Goal: Communication & Community: Answer question/provide support

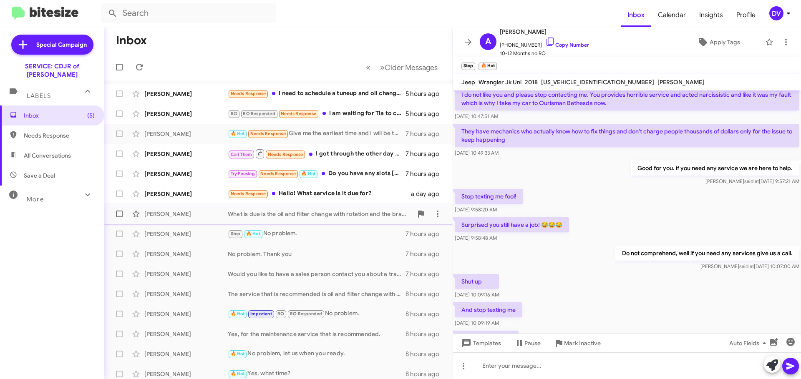
click at [197, 216] on div "Monica Galloway" at bounding box center [185, 214] width 83 height 8
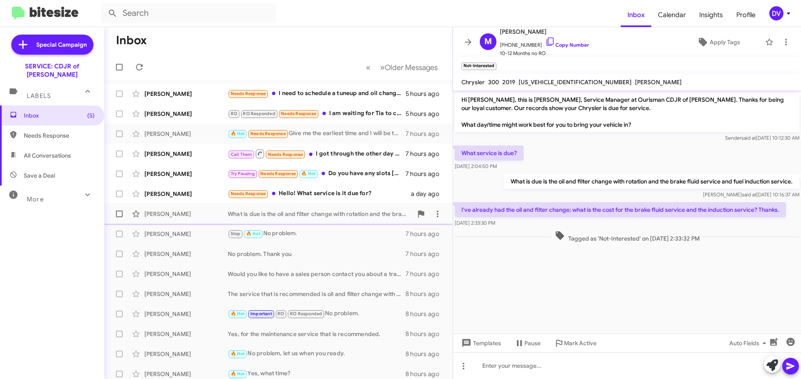
click at [201, 217] on div "Monica Galloway" at bounding box center [185, 214] width 83 height 8
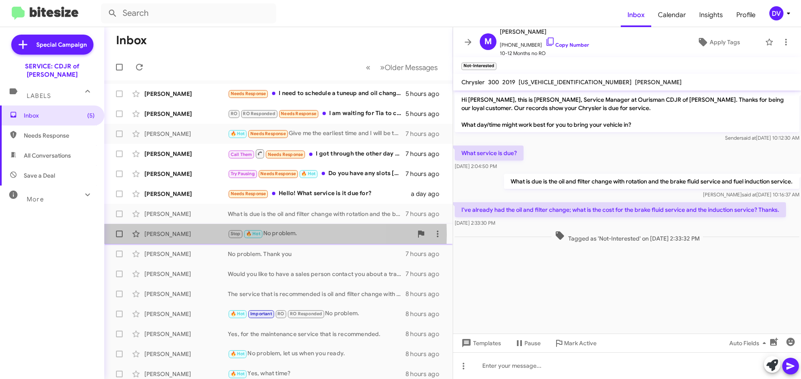
click at [205, 235] on div "[PERSON_NAME]" at bounding box center [185, 234] width 83 height 8
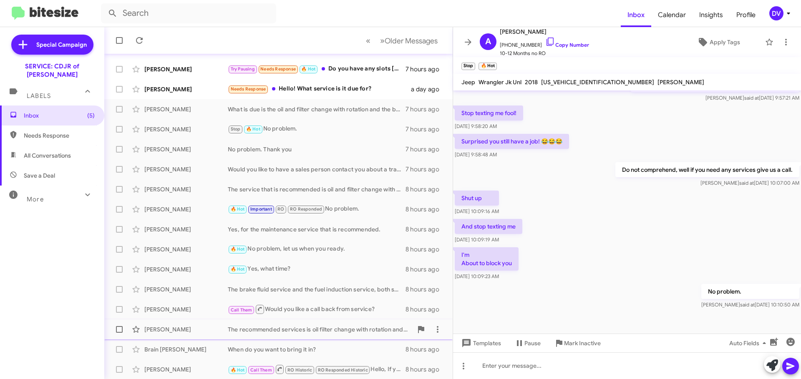
scroll to position [105, 0]
click at [201, 270] on div "[PERSON_NAME]" at bounding box center [185, 269] width 83 height 8
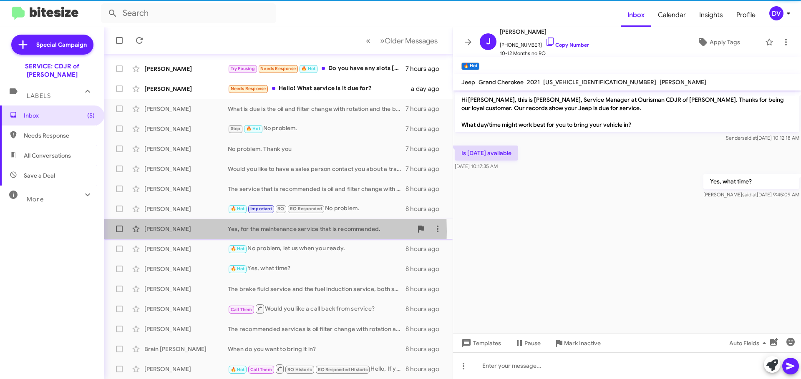
click at [206, 232] on div "[PERSON_NAME]" at bounding box center [185, 229] width 83 height 8
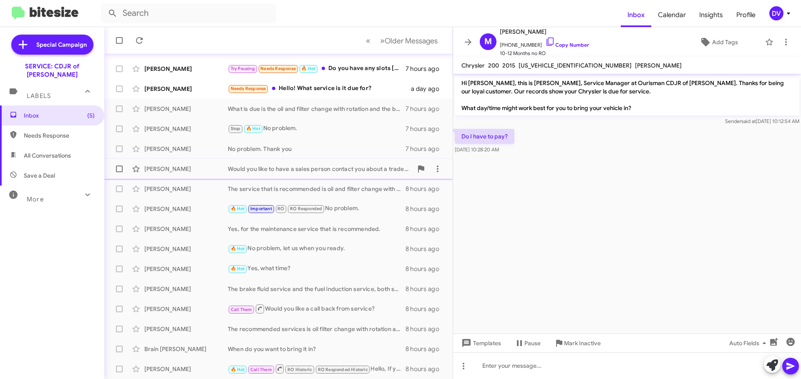
click at [187, 172] on div "[PERSON_NAME]" at bounding box center [185, 169] width 83 height 8
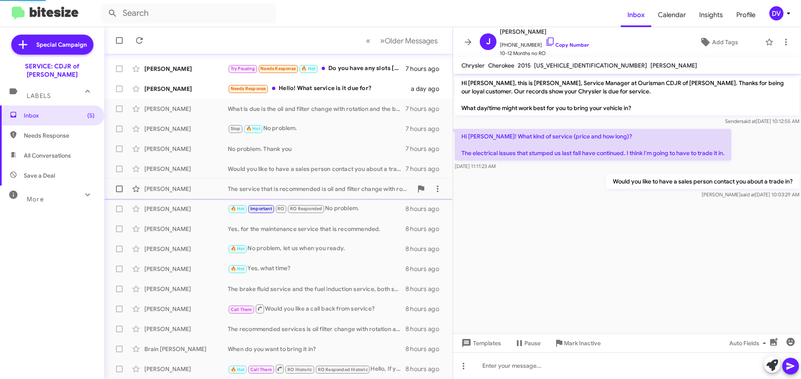
click at [193, 189] on div "Taylor Gant" at bounding box center [185, 189] width 83 height 8
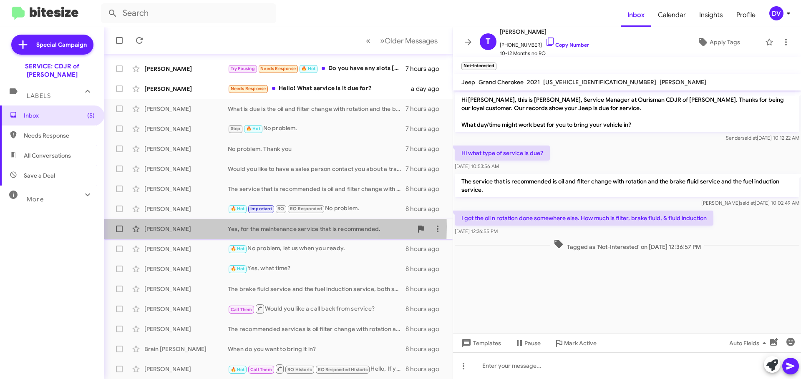
click at [200, 227] on div "[PERSON_NAME]" at bounding box center [185, 229] width 83 height 8
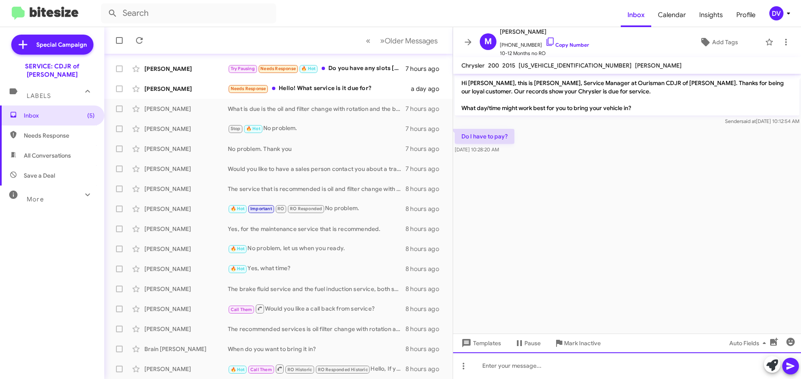
click at [629, 367] on div at bounding box center [627, 366] width 348 height 27
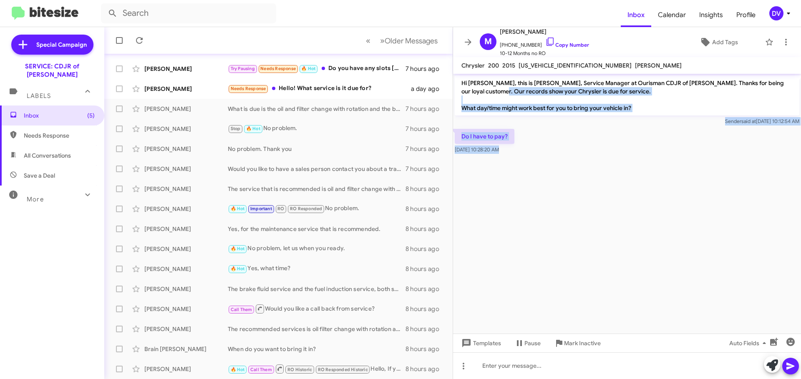
drag, startPoint x: 687, startPoint y: 317, endPoint x: 474, endPoint y: 90, distance: 311.8
click at [474, 90] on cdk-virtual-scroll-viewport "Hi [PERSON_NAME], this is [PERSON_NAME], Service Manager at Ourisman CDJR of [P…" at bounding box center [627, 204] width 348 height 260
click at [618, 222] on cdk-virtual-scroll-viewport "Hi [PERSON_NAME], this is [PERSON_NAME], Service Manager at Ourisman CDJR of [P…" at bounding box center [627, 204] width 348 height 260
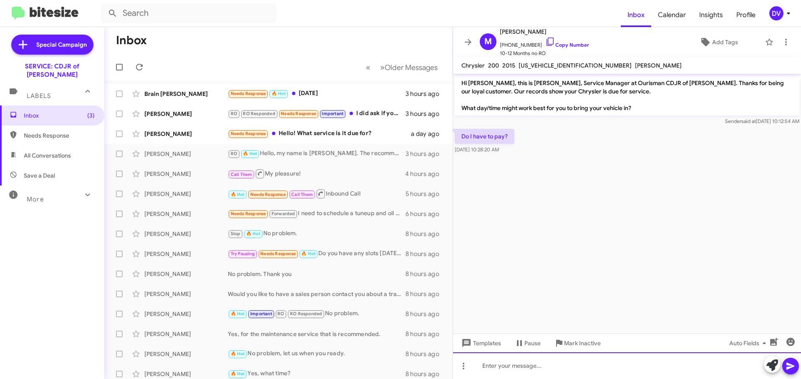
click at [588, 354] on div at bounding box center [627, 366] width 348 height 27
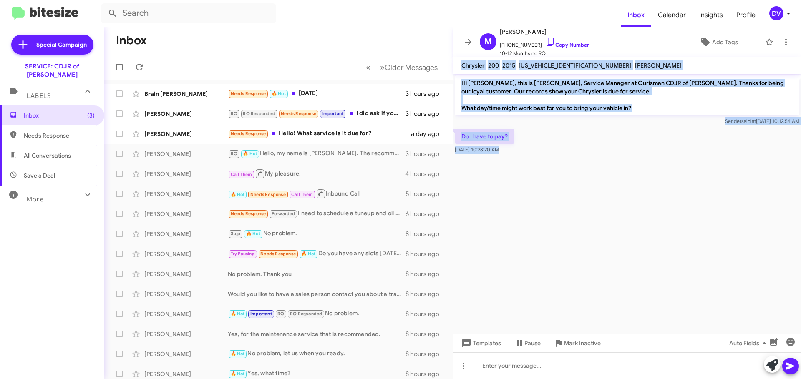
drag, startPoint x: 571, startPoint y: 191, endPoint x: 456, endPoint y: 66, distance: 169.6
click at [456, 66] on div "M [PERSON_NAME] [PHONE_NUMBER] Copy Number 10-12 Months no RO Add Tags Chrysler…" at bounding box center [627, 203] width 348 height 352
click at [592, 247] on cdk-virtual-scroll-viewport "Hi [PERSON_NAME], this is [PERSON_NAME], Service Manager at Ourisman CDJR of [P…" at bounding box center [627, 204] width 348 height 260
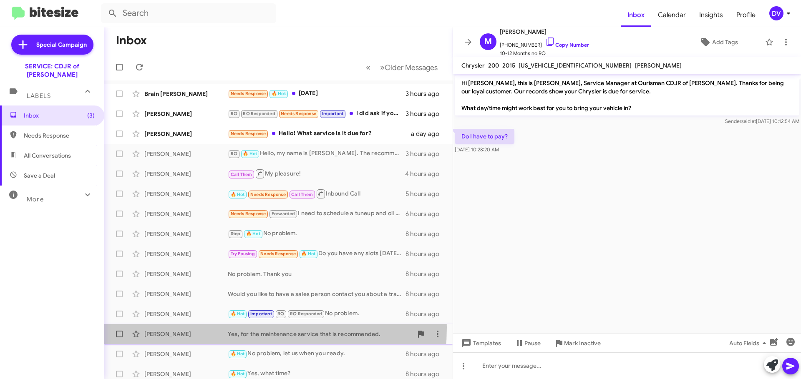
click at [202, 328] on div "[PERSON_NAME] Yes, for the maintenance service that is recommended. 8 hours ago" at bounding box center [278, 334] width 335 height 17
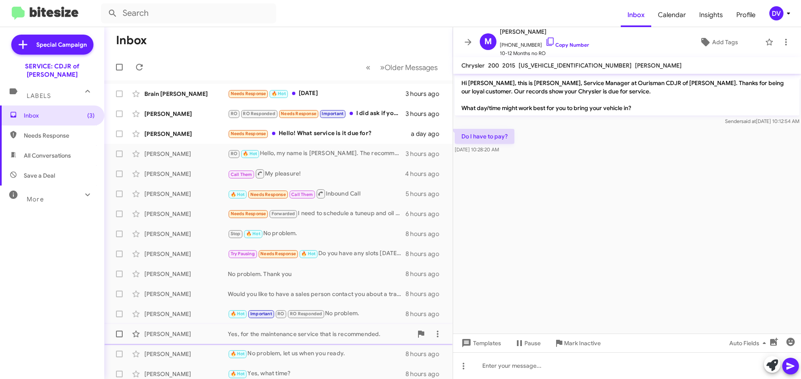
click at [227, 334] on div "[PERSON_NAME]" at bounding box center [185, 334] width 83 height 8
click at [594, 379] on div at bounding box center [627, 366] width 348 height 27
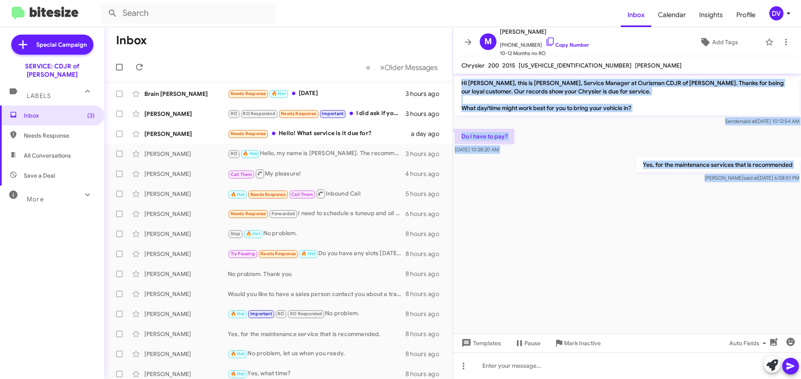
drag, startPoint x: 680, startPoint y: 196, endPoint x: 459, endPoint y: 82, distance: 248.5
click at [459, 82] on cdk-virtual-scroll-viewport "Hi [PERSON_NAME], this is [PERSON_NAME], Service Manager at Ourisman CDJR of [P…" at bounding box center [627, 204] width 348 height 260
